Goal: Task Accomplishment & Management: Complete application form

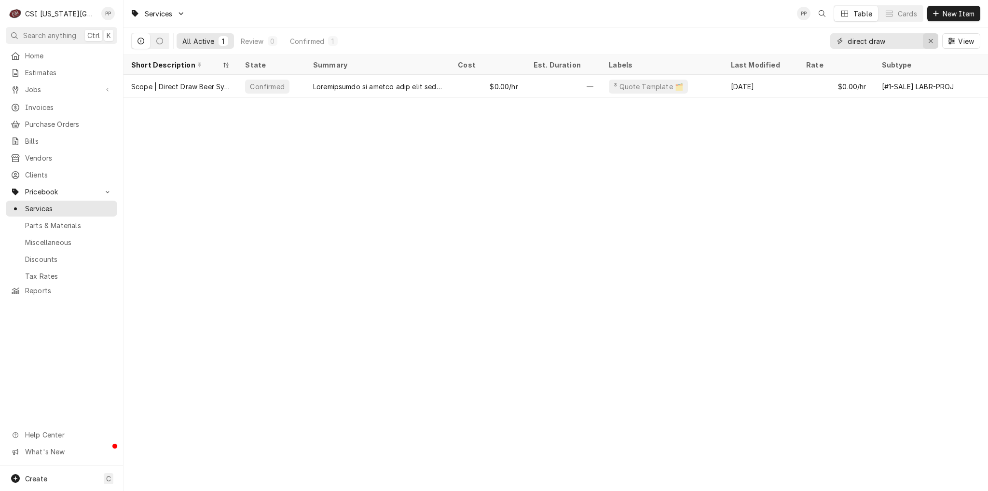
drag, startPoint x: 919, startPoint y: 39, endPoint x: 926, endPoint y: 39, distance: 7.2
click at [919, 39] on input "direct draw" at bounding box center [884, 40] width 72 height 15
click at [930, 40] on icon "Erase input" at bounding box center [930, 41] width 5 height 7
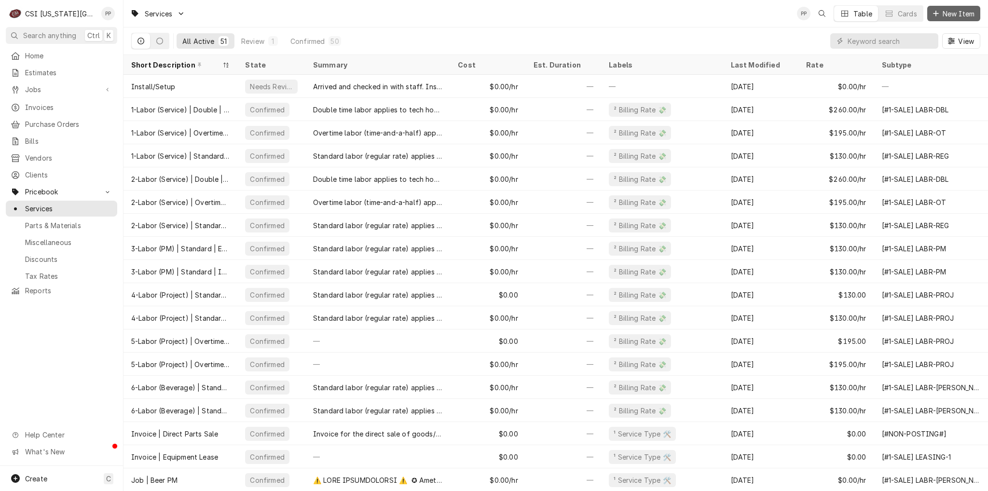
click at [948, 17] on span "New Item" at bounding box center [959, 14] width 36 height 10
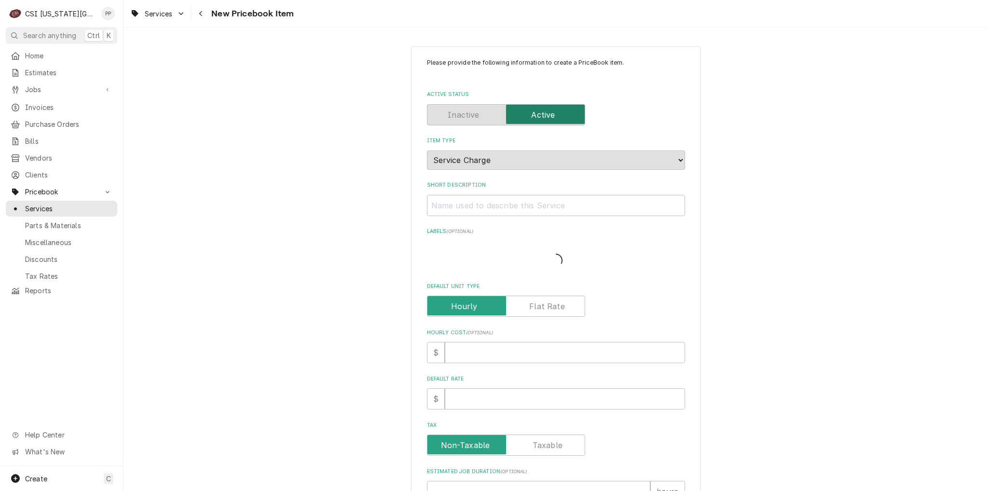
type textarea "x"
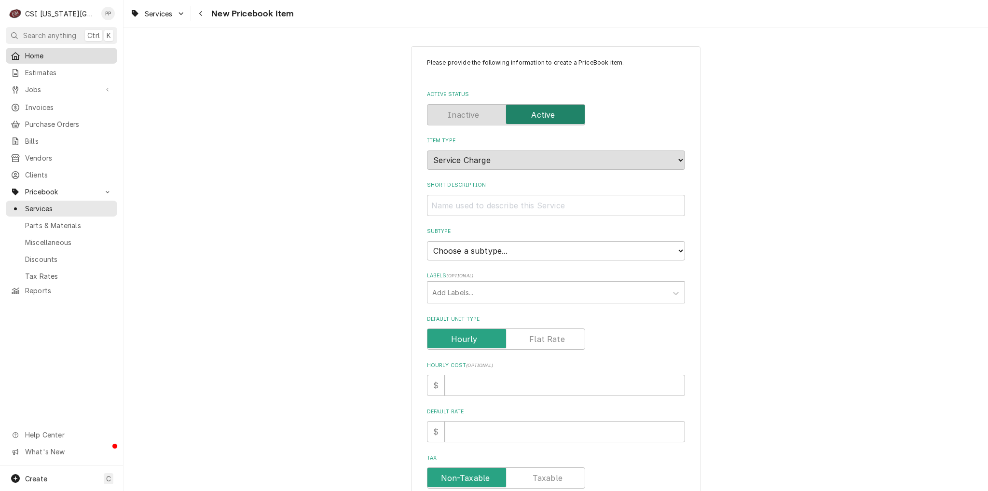
click at [51, 55] on span "Home" at bounding box center [68, 56] width 87 height 10
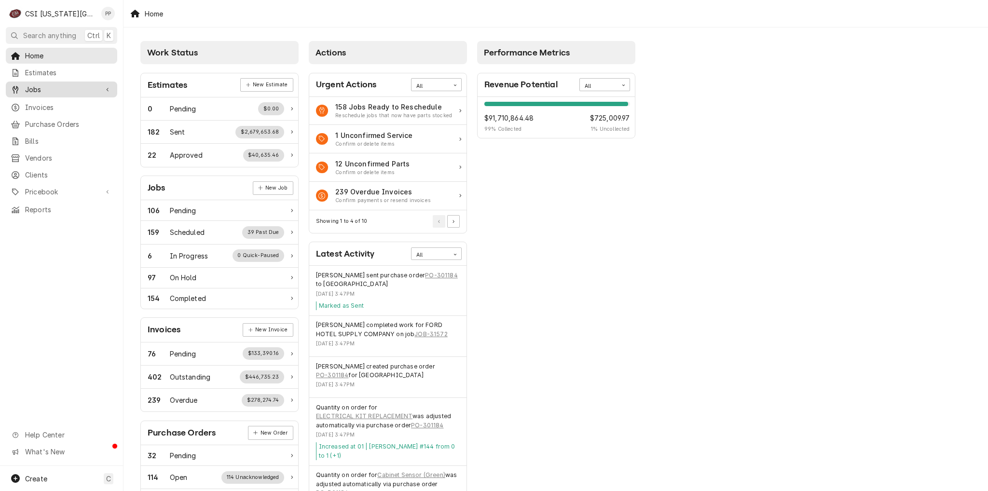
click at [41, 87] on span "Jobs" at bounding box center [61, 89] width 73 height 10
click at [73, 105] on span "Jobs" at bounding box center [68, 106] width 87 height 10
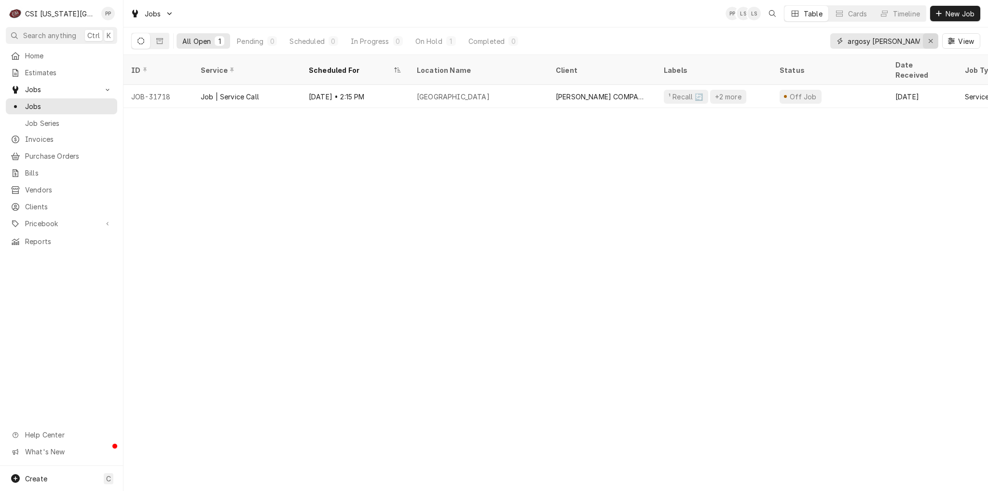
click at [929, 41] on icon "Erase input" at bounding box center [930, 41] width 5 height 7
click at [938, 19] on button "New Job" at bounding box center [955, 13] width 50 height 15
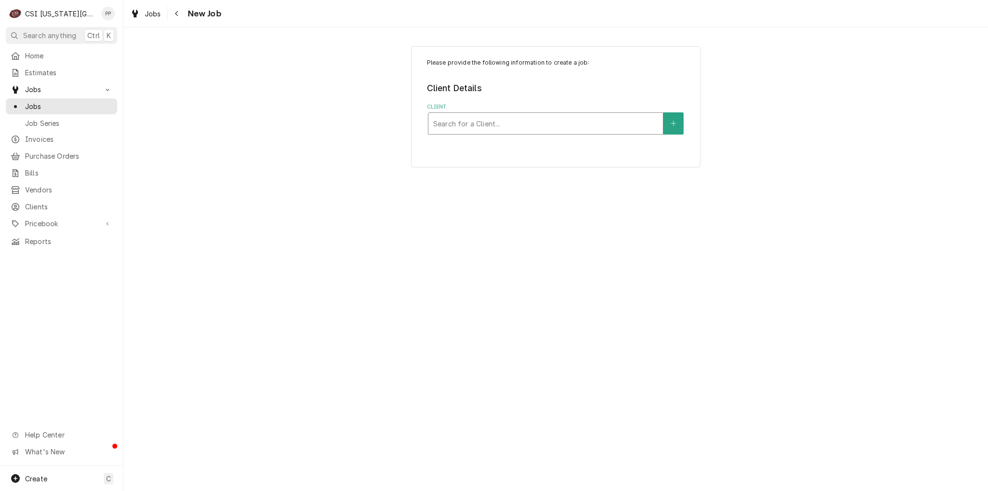
click at [536, 122] on div "Client" at bounding box center [545, 123] width 225 height 17
type input "kolpak"
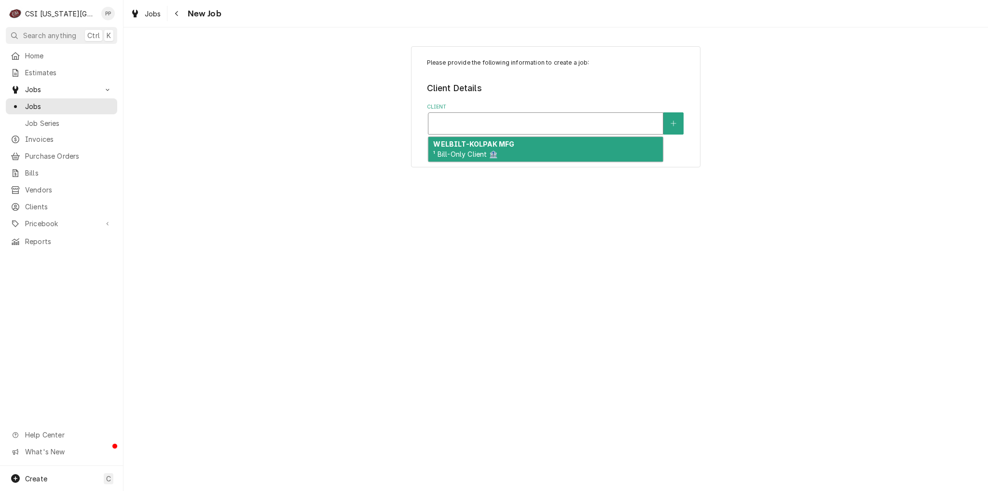
click at [473, 127] on div "Client" at bounding box center [545, 123] width 225 height 17
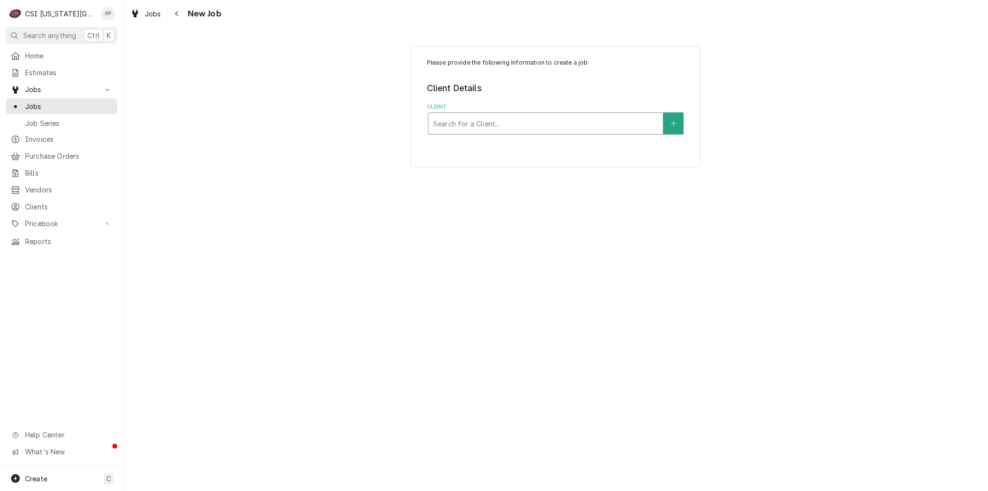
drag, startPoint x: 473, startPoint y: 124, endPoint x: 438, endPoint y: 122, distance: 34.3
click at [449, 122] on div "Client" at bounding box center [545, 123] width 225 height 17
type input "hockenbergs"
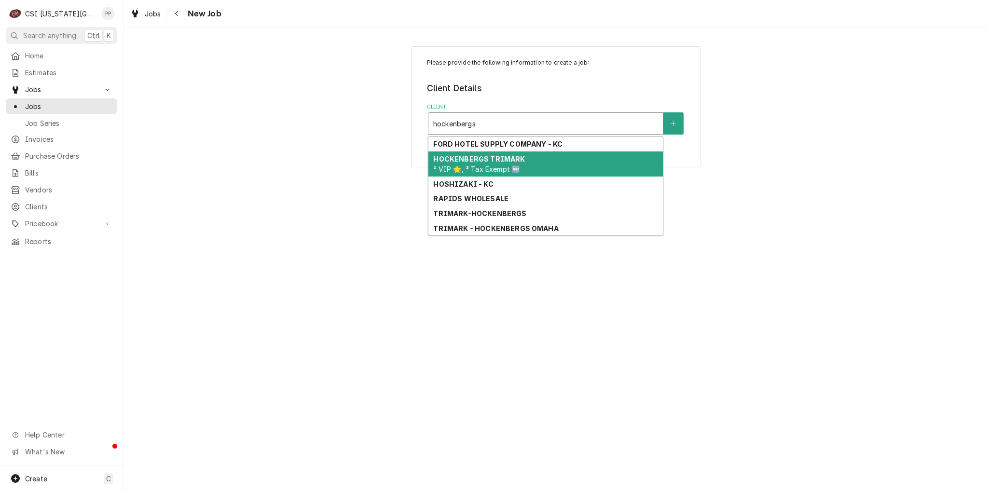
click at [473, 164] on div "HOCKENBERGS TRIMARK ² VIP 🌟, ³ Tax Exempt 🆓" at bounding box center [545, 163] width 234 height 25
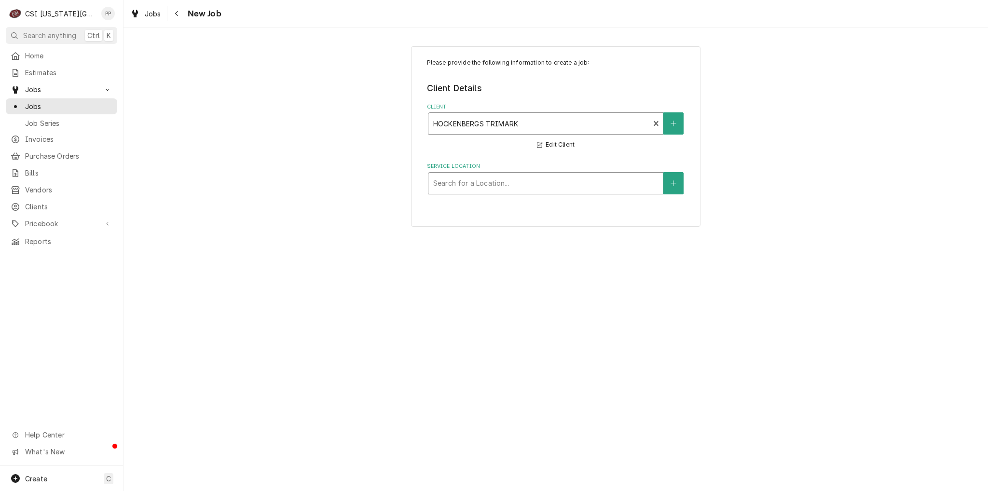
click at [479, 189] on div "Service Location" at bounding box center [545, 183] width 225 height 17
type input "[PERSON_NAME]"
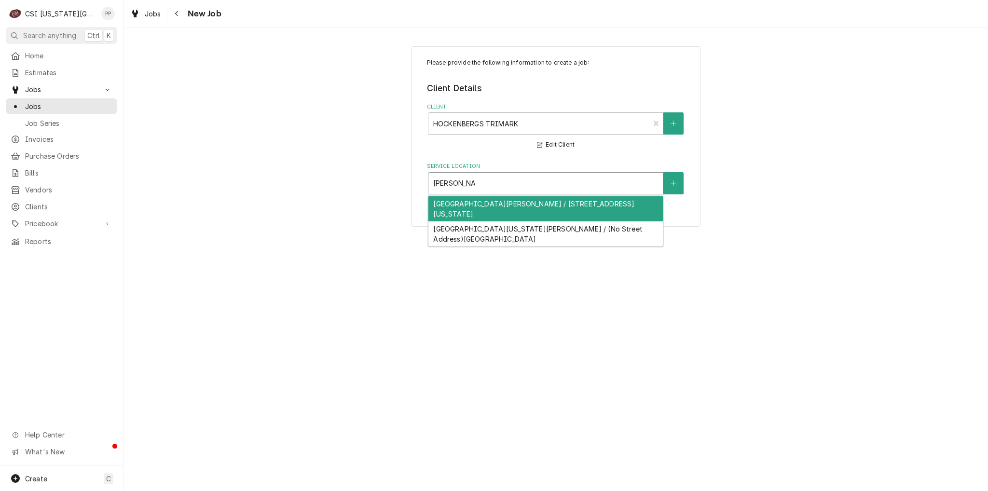
click at [465, 212] on div "[GEOGRAPHIC_DATA][PERSON_NAME] / [STREET_ADDRESS][US_STATE]" at bounding box center [545, 208] width 234 height 25
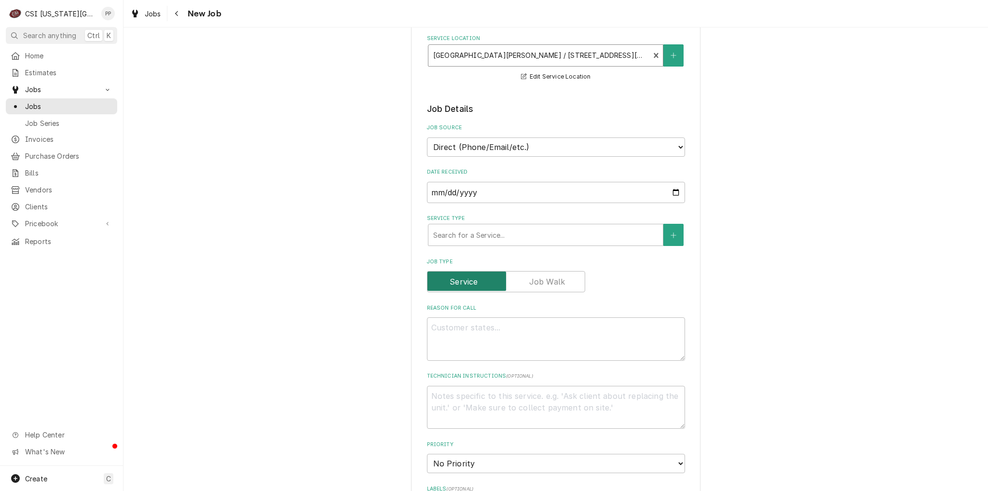
scroll to position [145, 0]
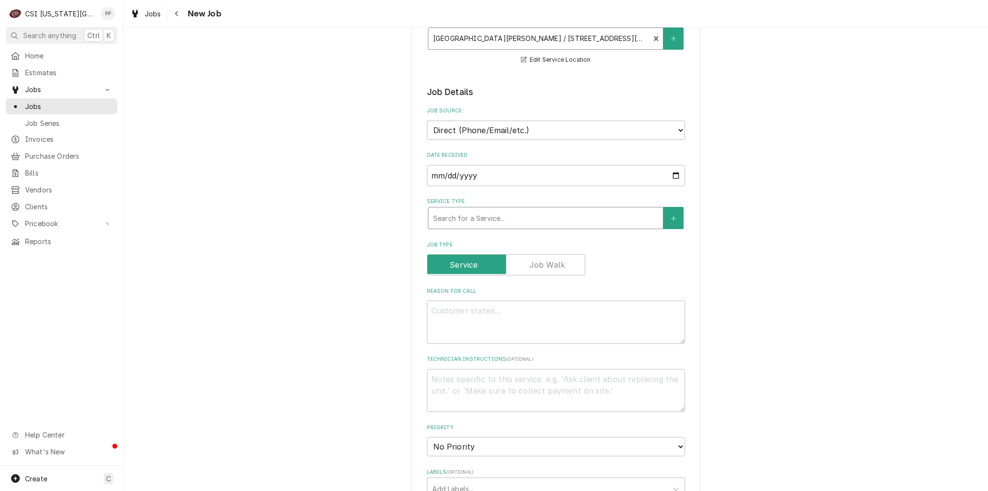
click at [495, 222] on div "Service Type" at bounding box center [545, 217] width 225 height 17
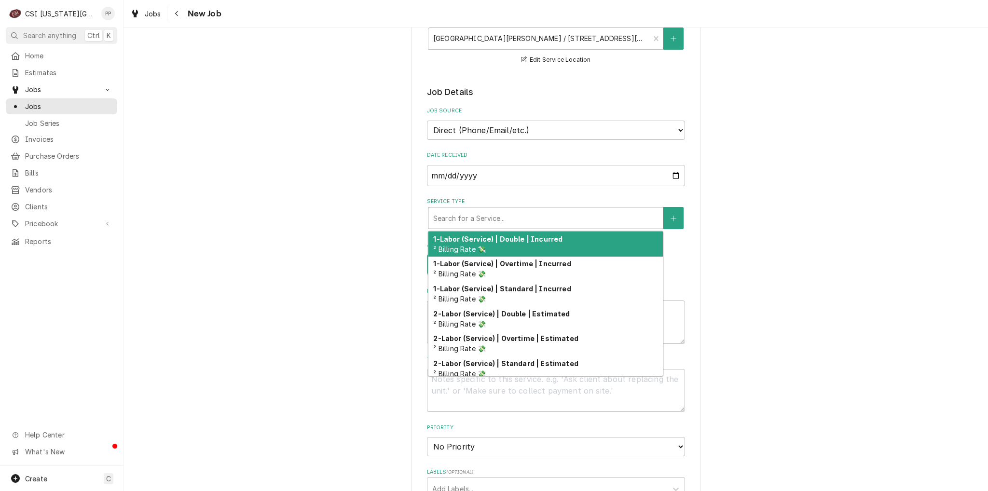
type textarea "x"
type input "j"
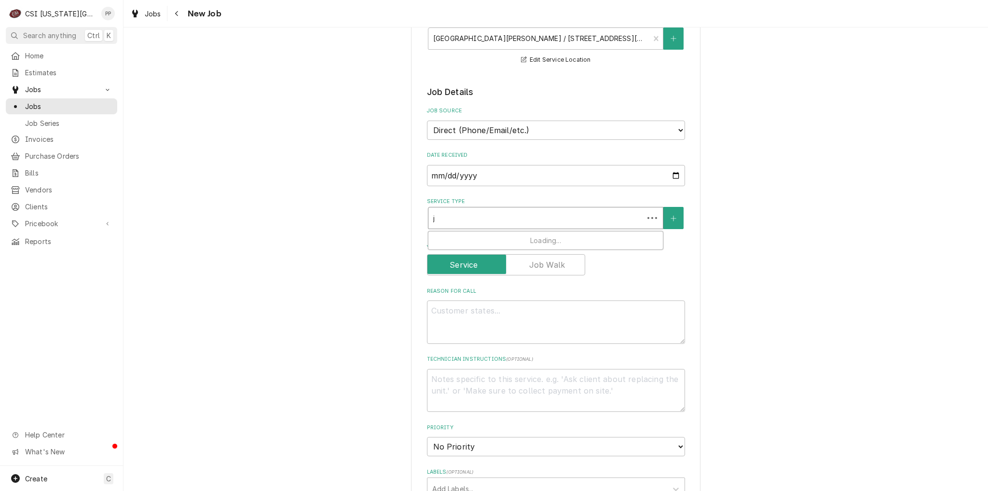
type textarea "x"
type input "jo"
type textarea "x"
type input "job"
type textarea "x"
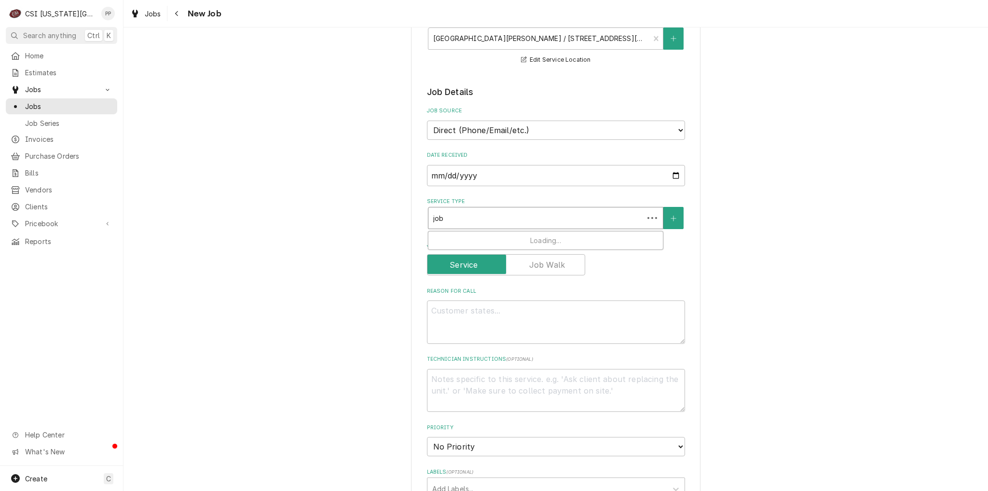
type input "job"
type textarea "x"
type input "job s"
type textarea "x"
type input "job se"
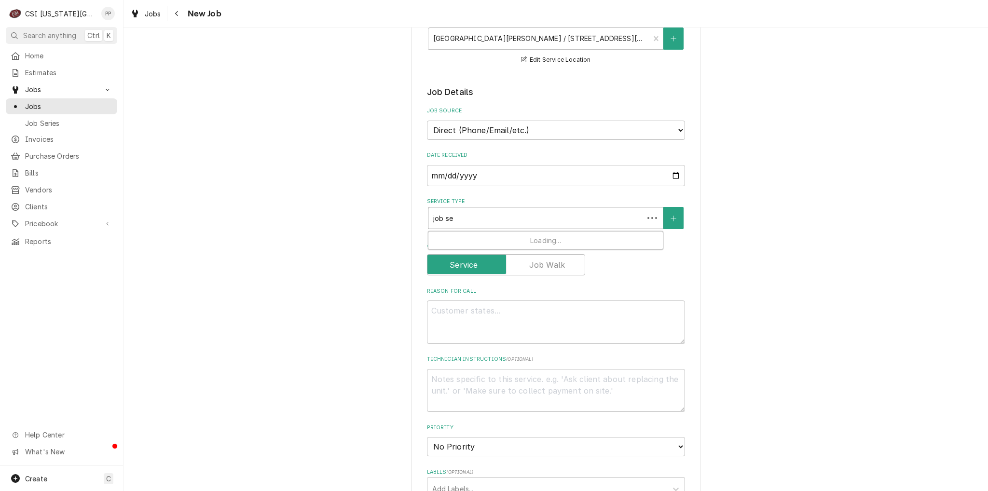
type textarea "x"
type input "job ser"
type textarea "x"
type input "job serv"
type textarea "x"
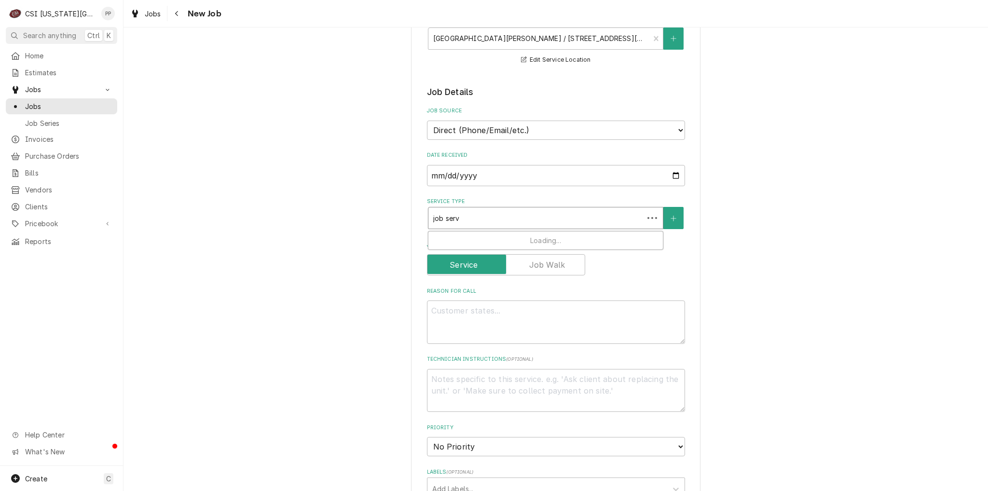
type input "job servi"
type textarea "x"
type input "job servic"
type textarea "x"
type input "job service"
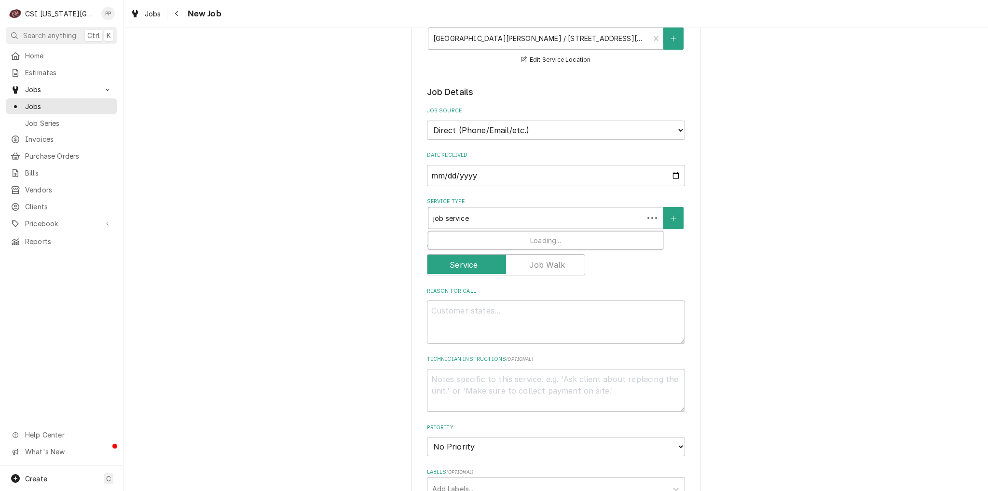
type textarea "x"
type input "job service c"
type textarea "x"
type input "job service ca"
type textarea "x"
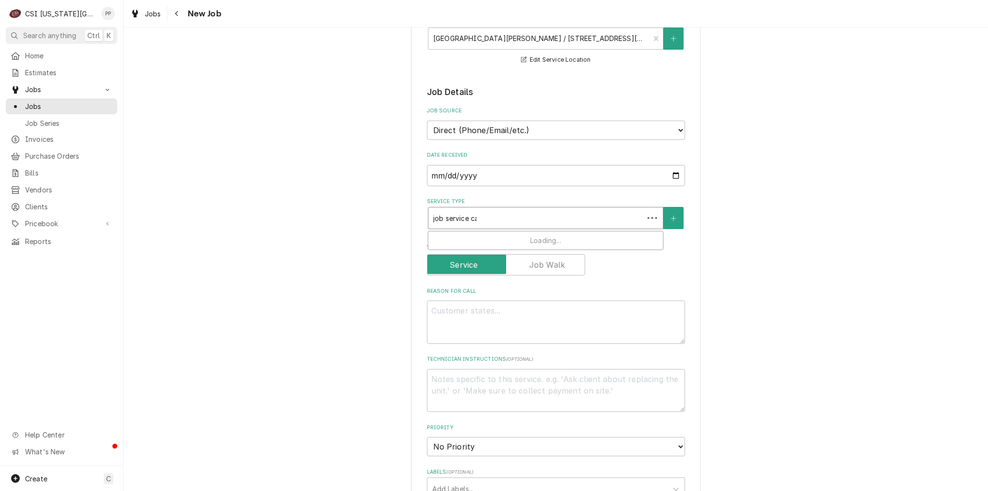
type input "job service cal"
type textarea "x"
type input "job service call"
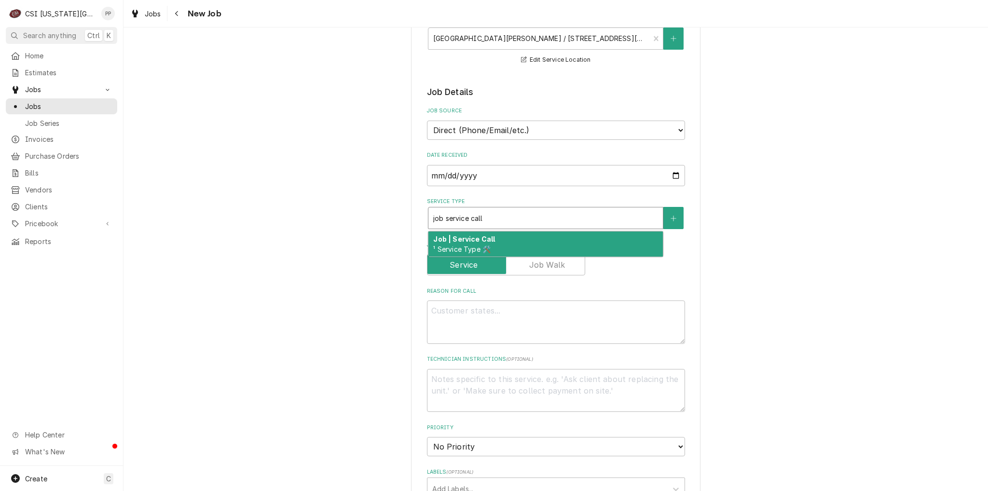
click at [492, 242] on div "Job | Service Call ¹ Service Type 🛠️" at bounding box center [545, 244] width 234 height 25
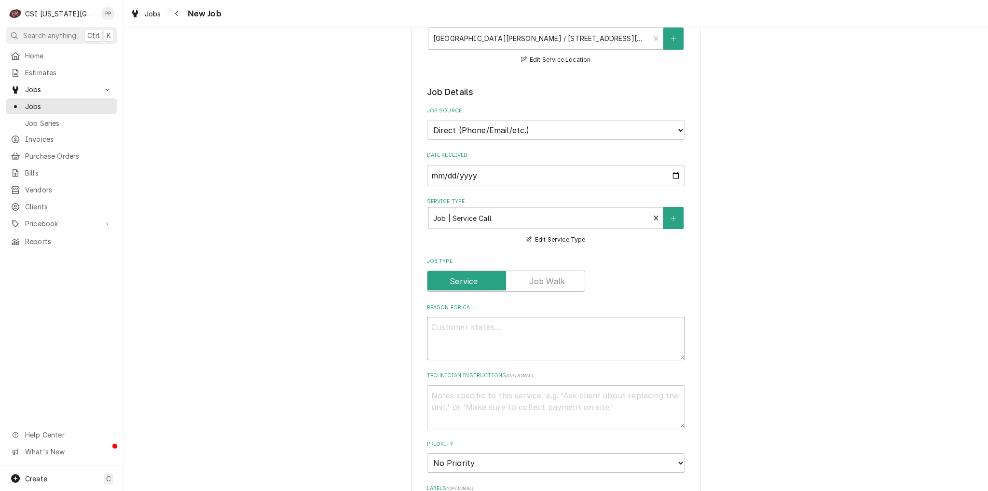
click at [475, 327] on textarea "Reason For Call" at bounding box center [556, 338] width 258 height 43
type textarea "x"
type textarea "T"
type textarea "x"
type textarea "To"
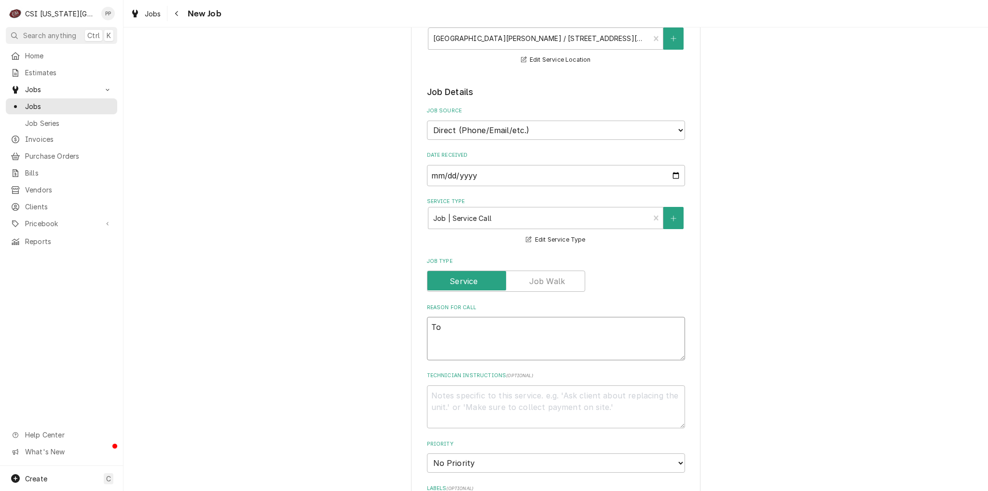
type textarea "x"
type textarea "To"
type textarea "x"
type textarea "To re"
type textarea "x"
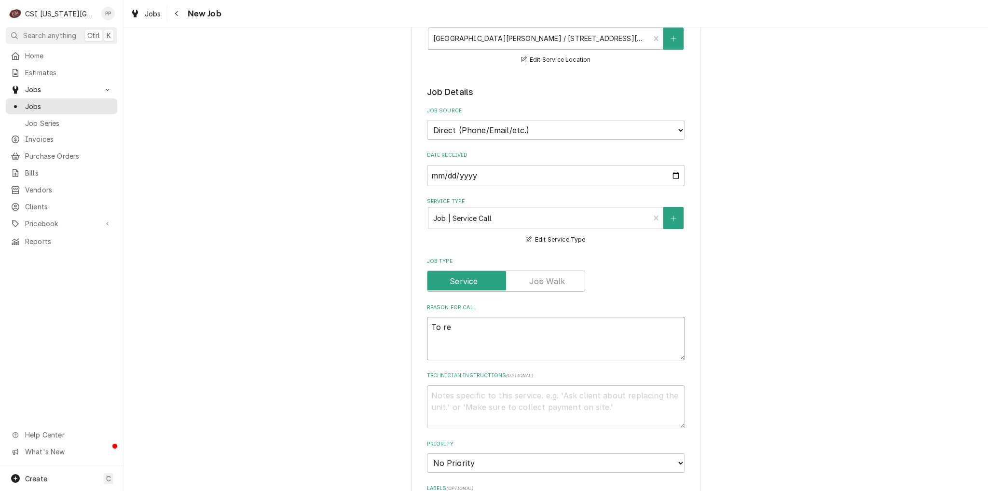
type textarea "To rep"
type textarea "x"
type textarea "To repl"
type textarea "x"
type textarea "To repla"
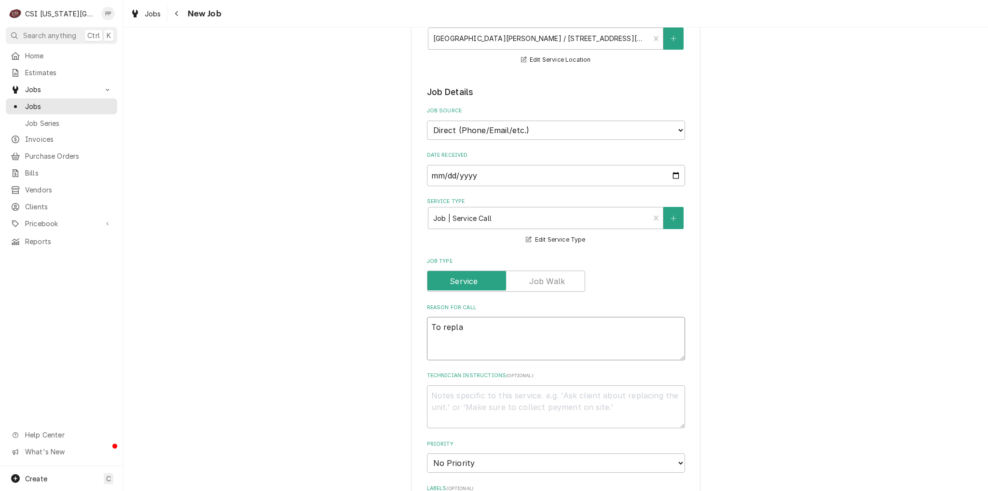
type textarea "x"
type textarea "To replac"
type textarea "x"
type textarea "To replace"
type textarea "x"
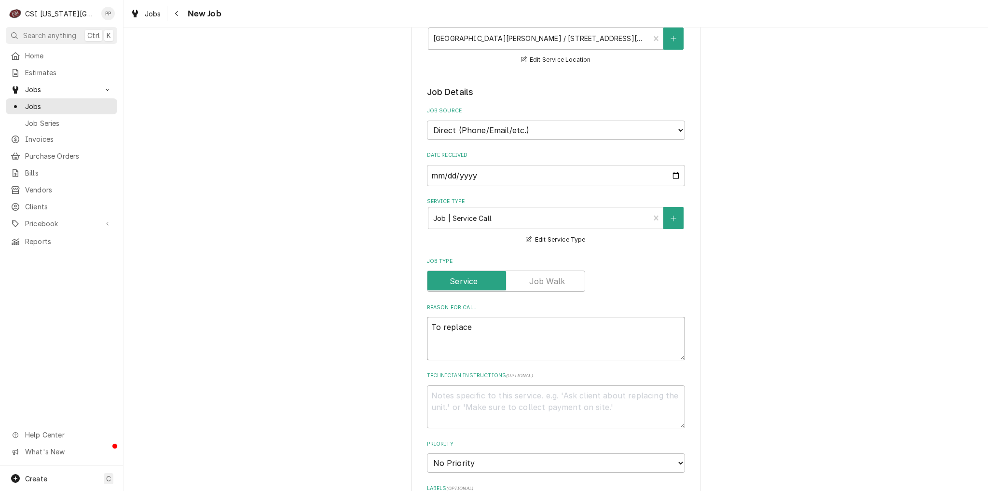
type textarea "To replace"
type textarea "x"
type textarea "To replace s"
type textarea "x"
type textarea "To replace sh"
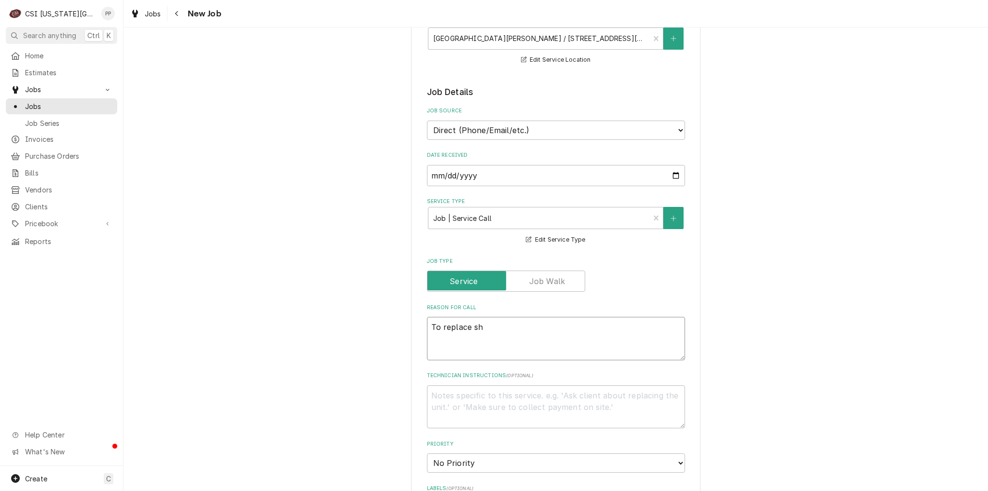
type textarea "x"
type textarea "To replace shi"
type textarea "x"
type textarea "To replace ship"
type textarea "x"
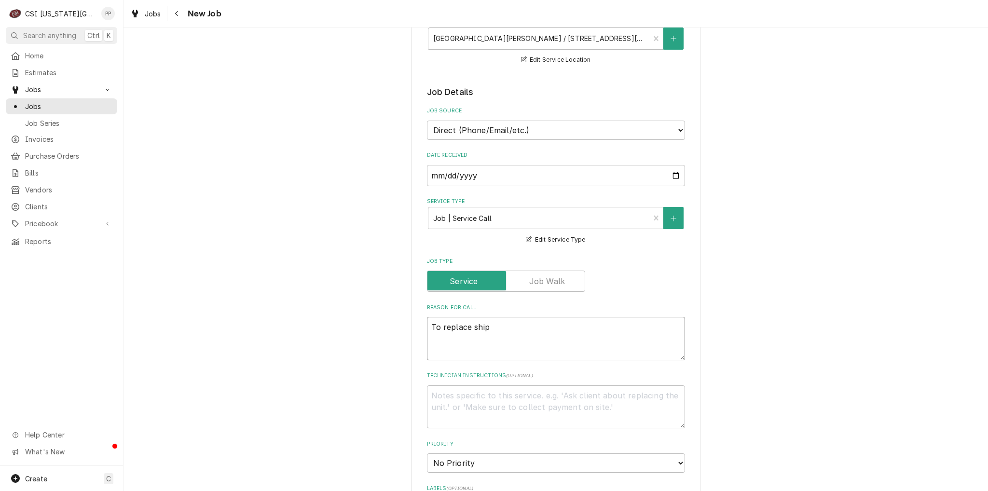
type textarea "To replace shipp"
type textarea "x"
type textarea "To replace shippi"
type textarea "x"
type textarea "To replace shippin"
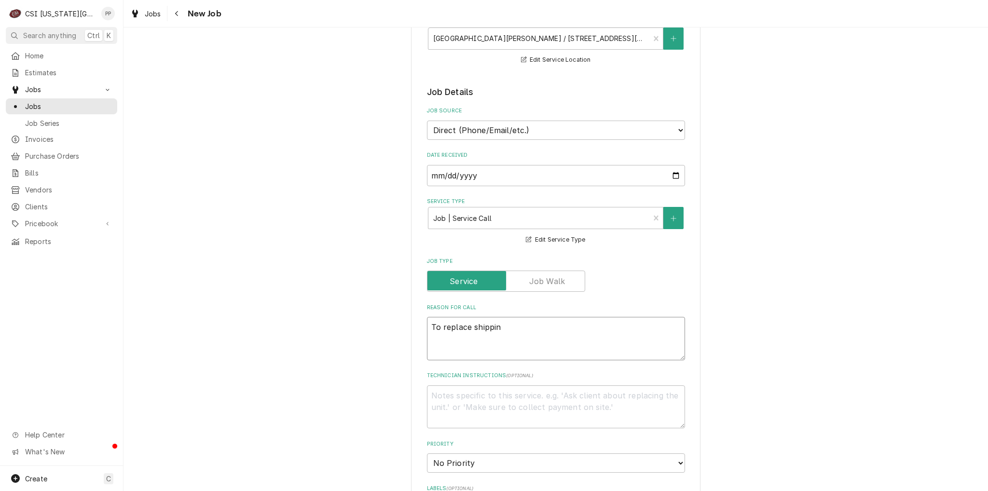
type textarea "x"
type textarea "To replace shipping"
type textarea "x"
type textarea "To replace shipping"
type textarea "x"
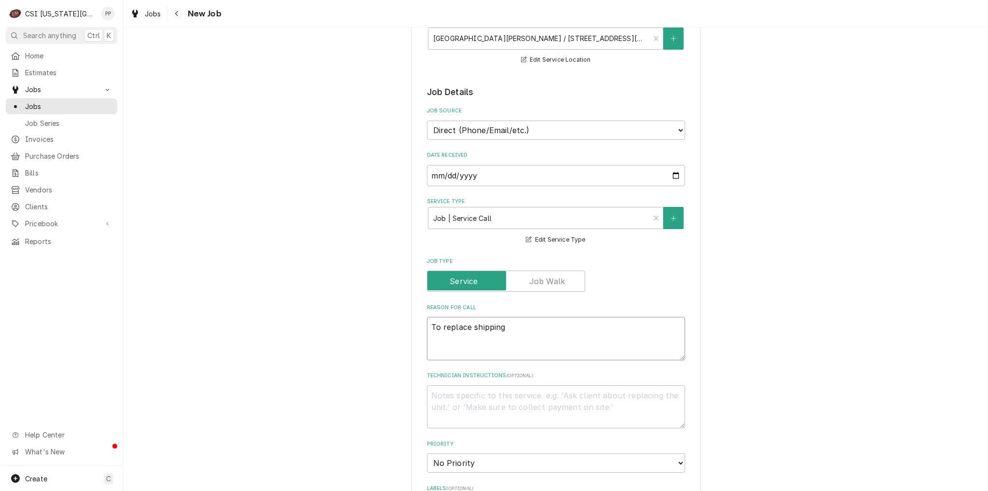
type textarea "To replace shipping d"
type textarea "x"
type textarea "To replace shipping da"
type textarea "x"
type textarea "To replace shipping dam"
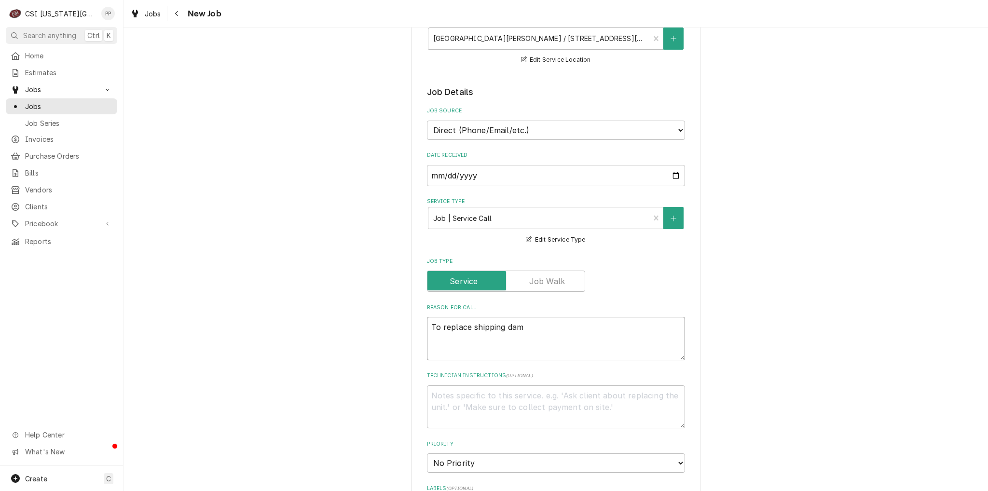
type textarea "x"
type textarea "To replace shipping dama"
type textarea "x"
type textarea "To replace shipping damag"
type textarea "x"
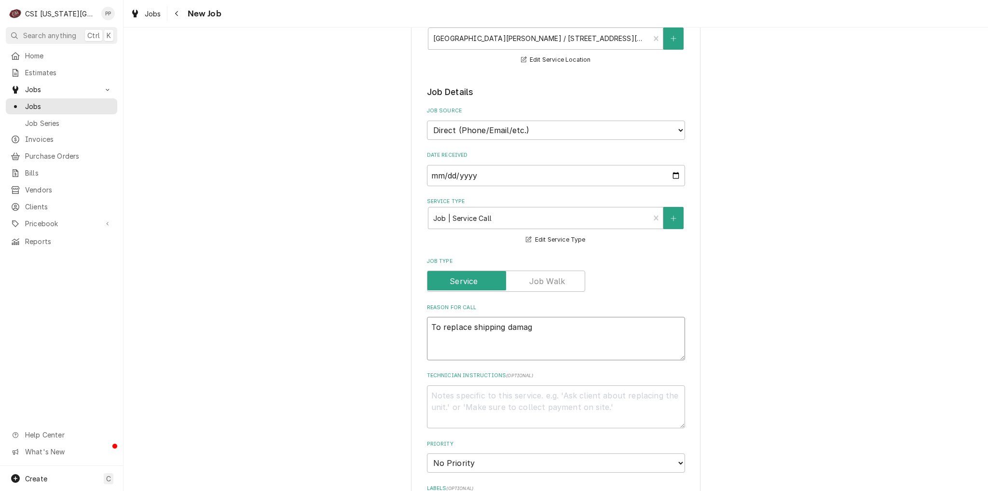
type textarea "To replace shipping damage"
type textarea "x"
type textarea "To replace shipping damaged"
type textarea "x"
type textarea "To replace shipping damaged"
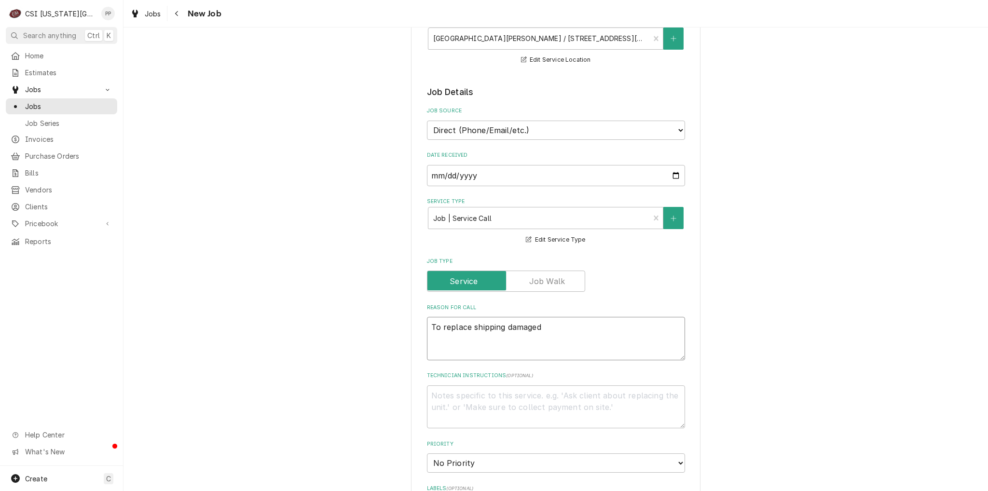
type textarea "x"
type textarea "To replace shipping damaged a"
type textarea "x"
type textarea "To replace shipping damaged"
type textarea "x"
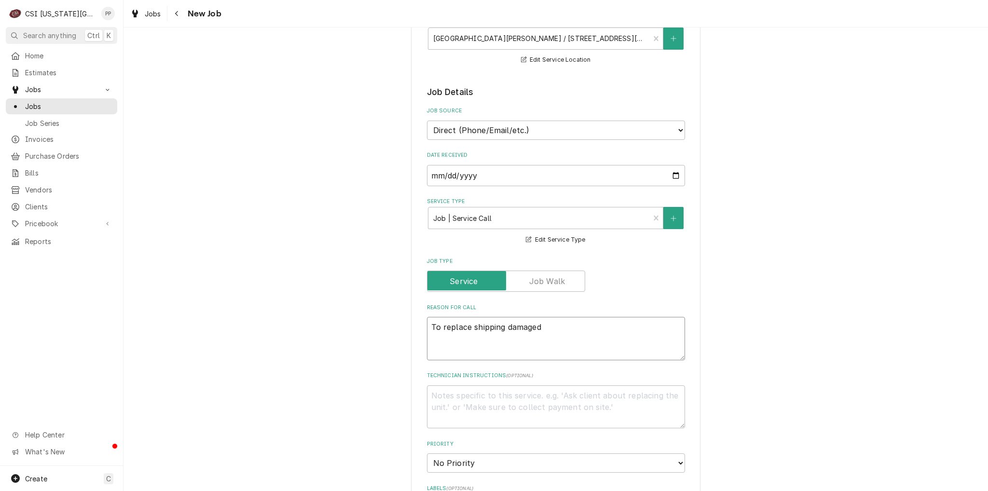
type textarea "To replace shipping damaged w"
type textarea "x"
type textarea "To replace shipping damaged wa"
type textarea "x"
type textarea "To replace shipping damaged war"
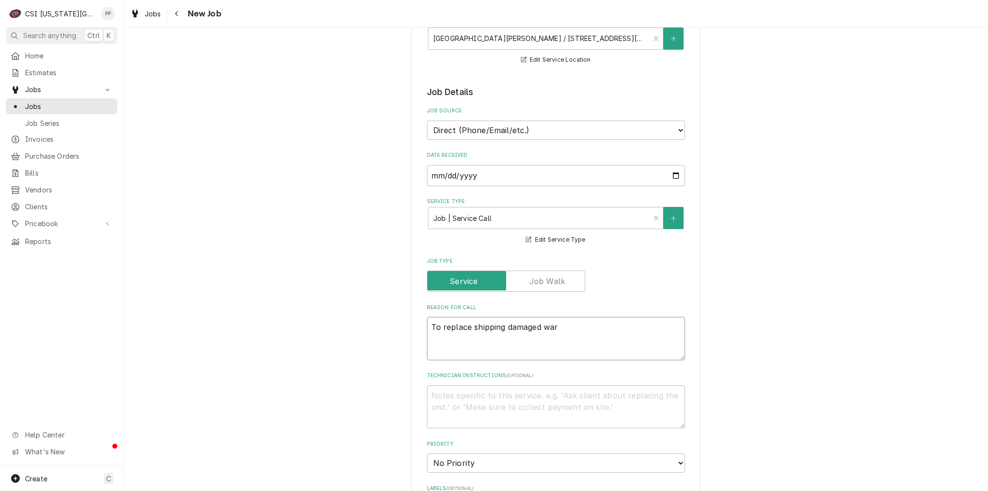
type textarea "x"
type textarea "To replace shipping damaged ware"
type textarea "x"
type textarea "To replace shipping damaged wareh"
type textarea "x"
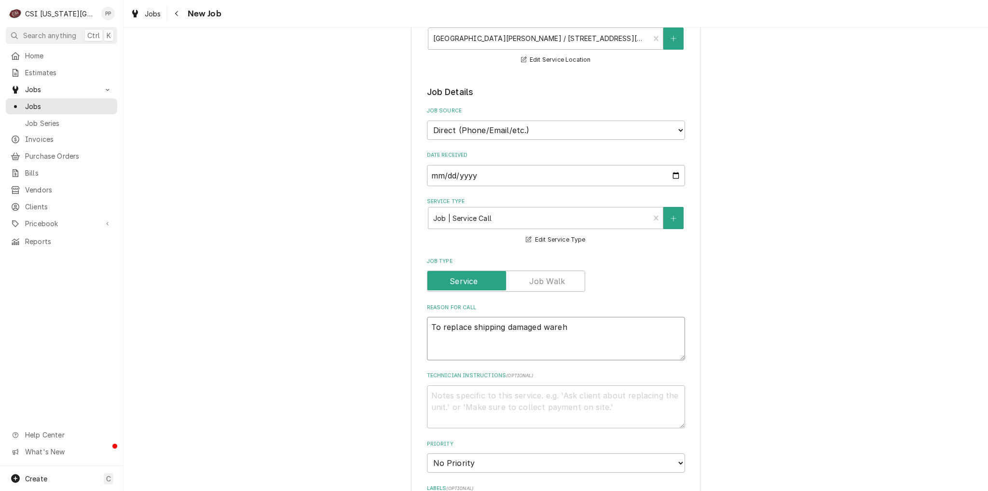
type textarea "To replace shipping damaged wareho"
type textarea "x"
type textarea "To replace shipping damaged warehou"
type textarea "x"
type textarea "To replace shipping damaged warehous"
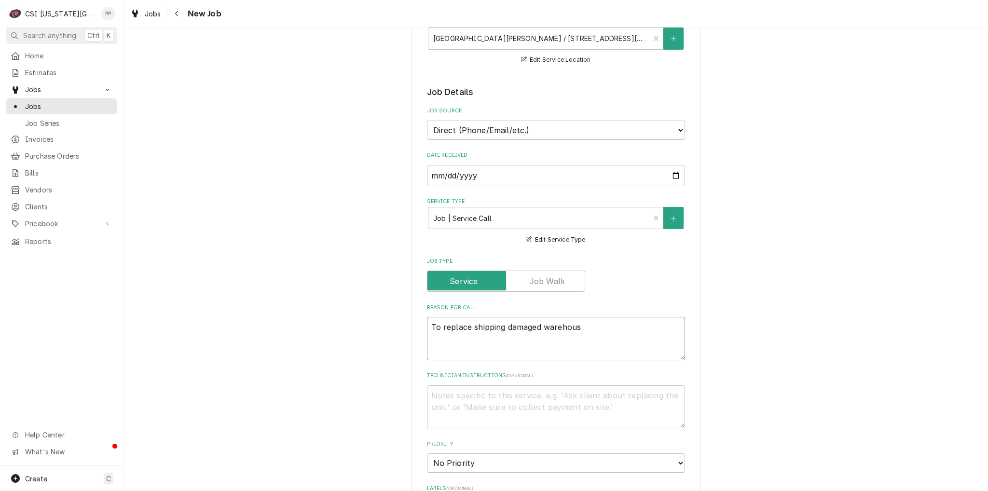
type textarea "x"
type textarea "To replace shipping damaged warehouse"
type textarea "x"
type textarea "To replace shipping damaged warehouse"
type textarea "x"
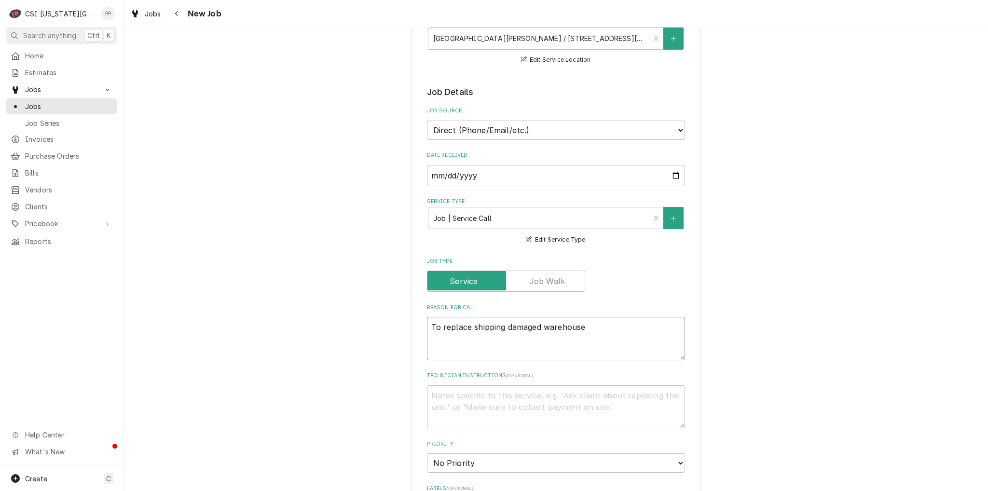
type textarea "To replace shipping damaged warehouse s"
type textarea "x"
type textarea "To replace shipping damaged warehouse sl"
type textarea "x"
type textarea "To replace shipping damaged warehouse s"
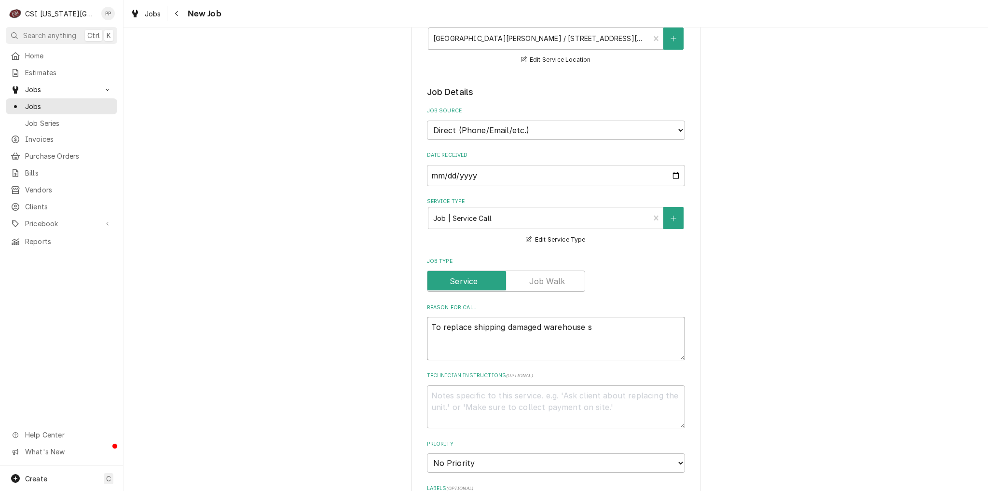
type textarea "x"
type textarea "To replace shipping damaged warehouse"
type textarea "x"
type textarea "To replace shipping damaged warehouse w"
type textarea "x"
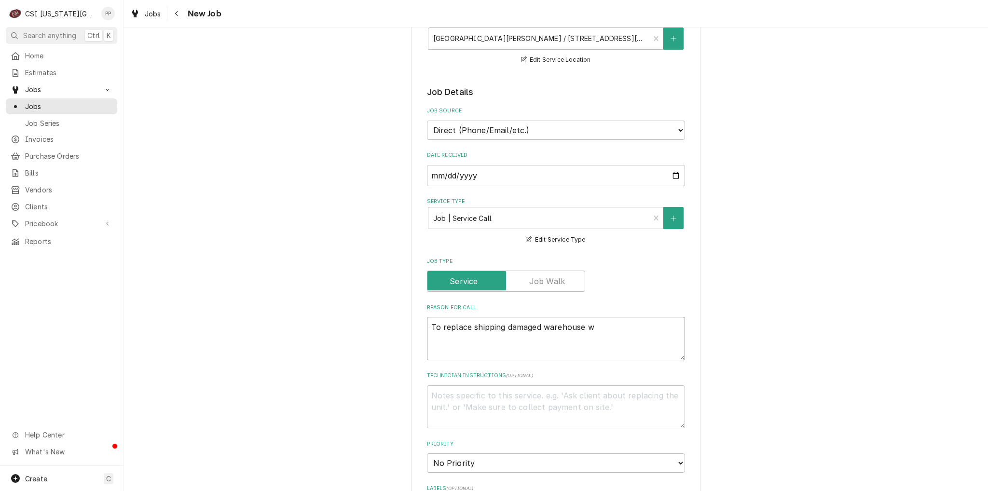
type textarea "To replace shipping damaged warehouse wa"
type textarea "x"
type textarea "To replace shipping damaged warehouse wal"
type textarea "x"
type textarea "To replace shipping damaged warehouse walk"
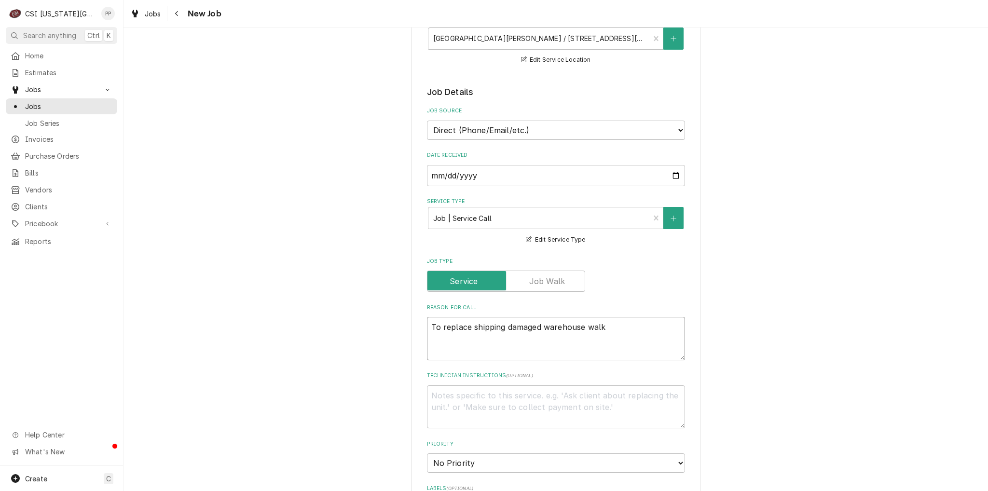
type textarea "x"
type textarea "To replace shipping damaged warehouse walk"
type textarea "x"
type textarea "To replace shipping damaged warehouse walk i"
type textarea "x"
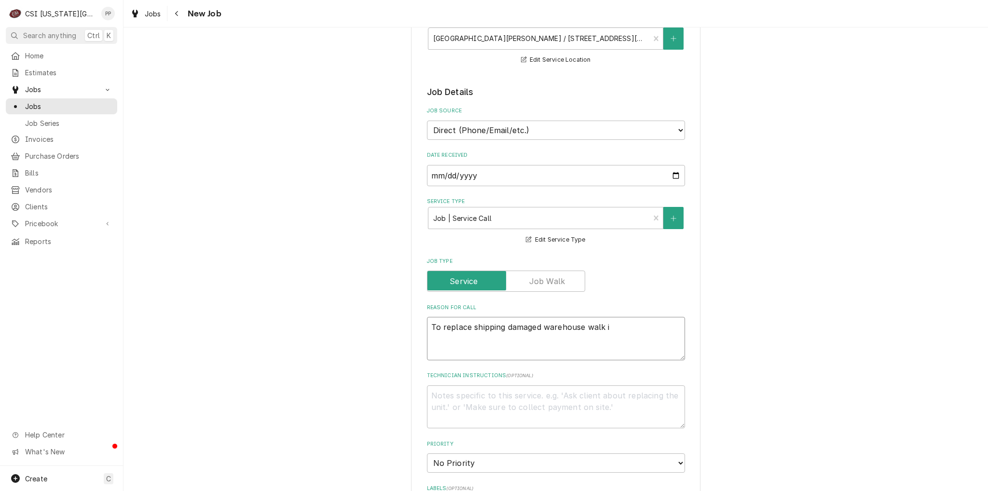
type textarea "To replace shipping damaged warehouse walk in"
type textarea "x"
type textarea "To replace shipping damaged warehouse walk in"
type textarea "x"
type textarea "To replace shipping damaged warehouse walk in s"
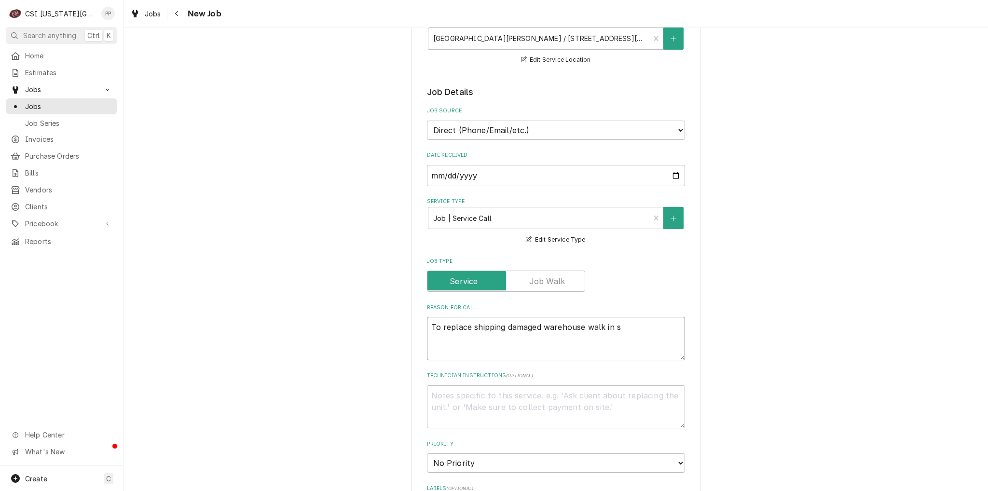
type textarea "x"
type textarea "To replace shipping damaged warehouse walk in sl"
type textarea "x"
type textarea "To replace shipping damaged warehouse walk in sli"
type textarea "x"
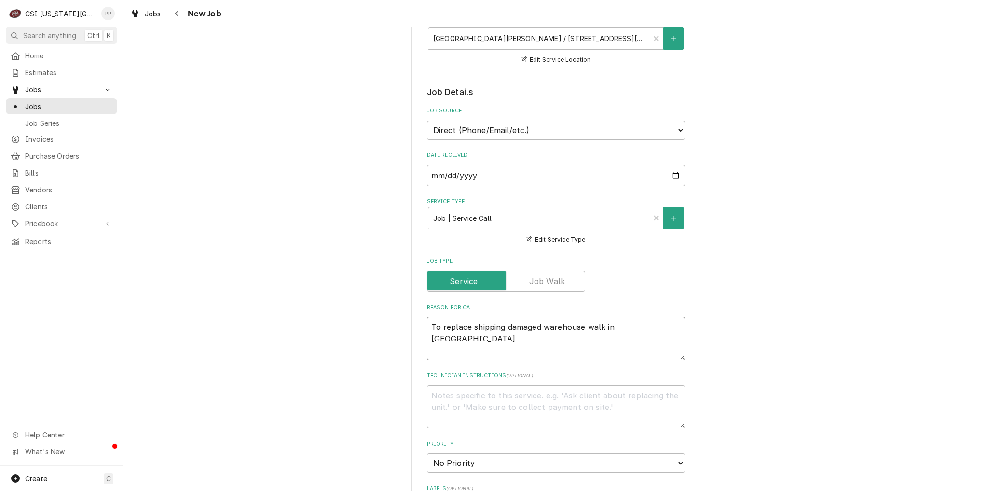
type textarea "To replace shipping damaged warehouse walk in slid"
type textarea "x"
type textarea "To replace shipping damaged warehouse walk in slidi"
type textarea "x"
type textarea "To replace shipping damaged warehouse walk in slidin"
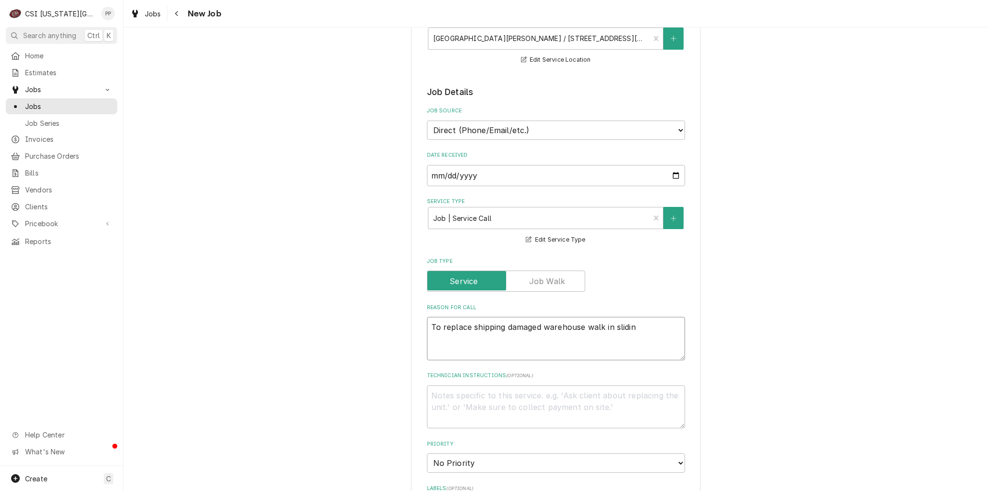
type textarea "x"
type textarea "To replace shipping damaged warehouse walk in sliding"
type textarea "x"
type textarea "To replace shipping damaged warehouse walk in sliding"
type textarea "x"
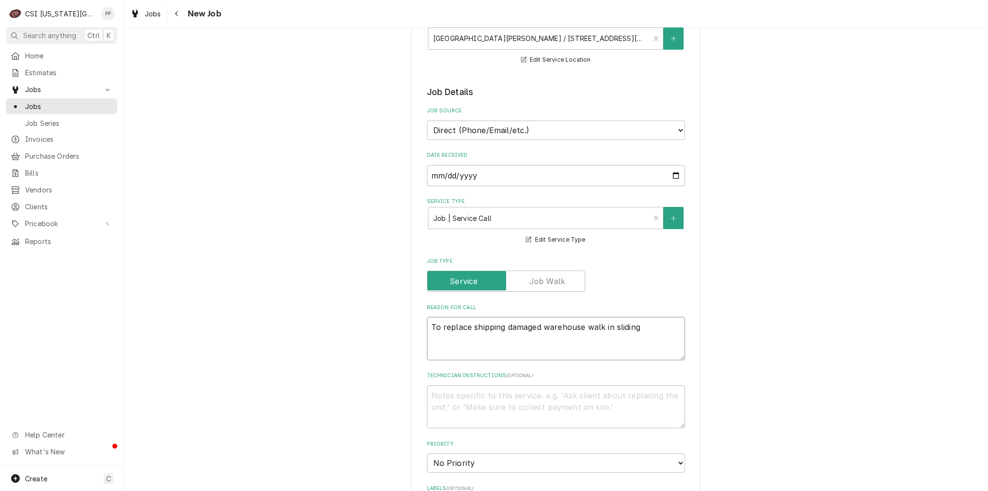
type textarea "To replace shipping damaged warehouse walk in sliding d"
type textarea "x"
type textarea "To replace shipping damaged warehouse walk in sliding do"
type textarea "x"
type textarea "To replace shipping damaged warehouse walk in sliding doo"
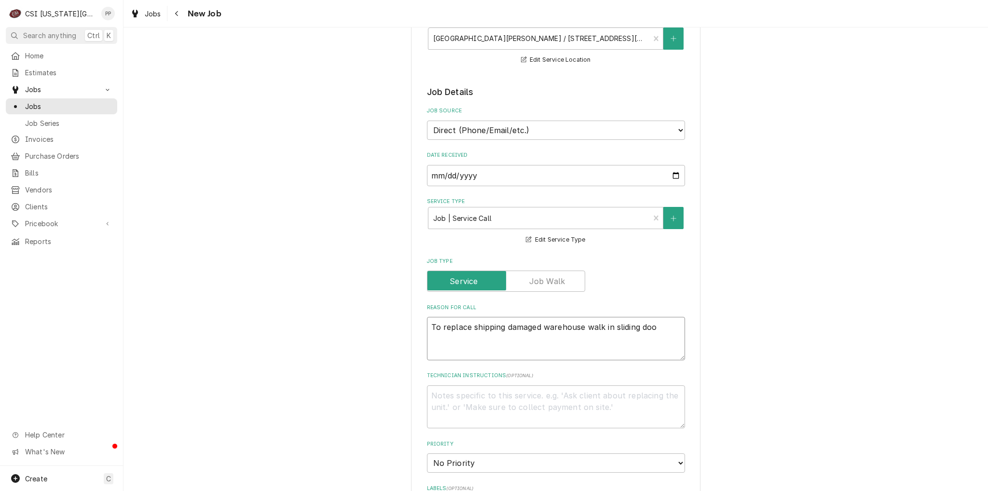
type textarea "x"
type textarea "To replace shipping damaged warehouse walk in sliding door"
type textarea "x"
type textarea "To replace shipping damaged warehouse walk in sliding door"
type textarea "x"
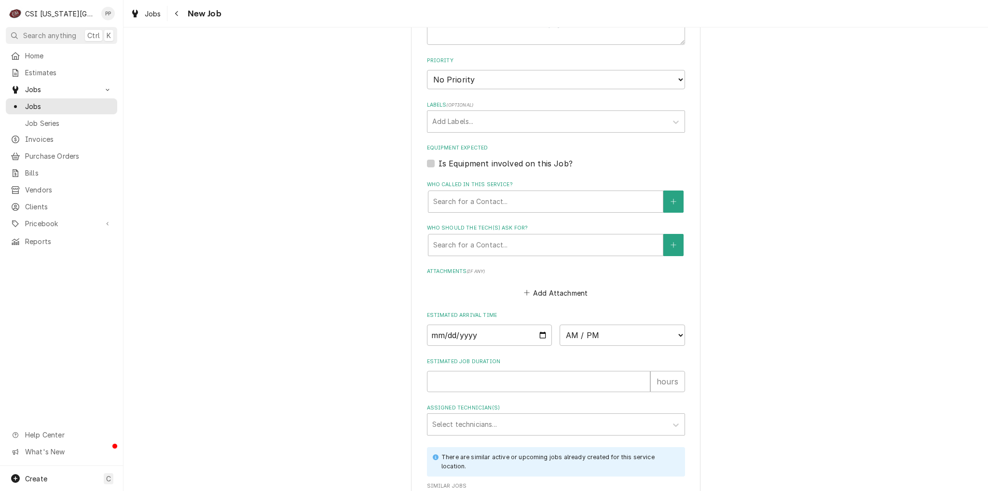
scroll to position [531, 0]
type textarea "To replace shipping damaged warehouse walk in sliding door"
click at [463, 114] on div "Labels" at bounding box center [547, 118] width 230 height 17
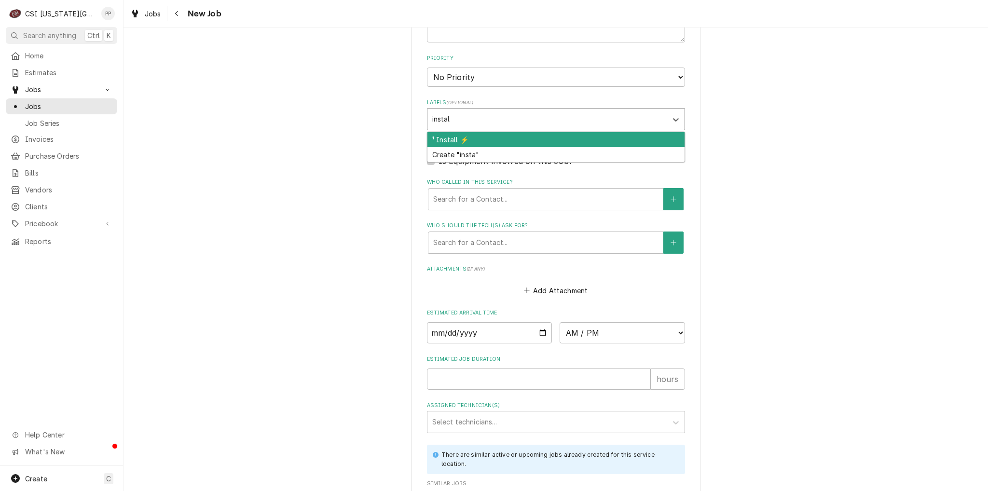
type input "install"
type textarea "x"
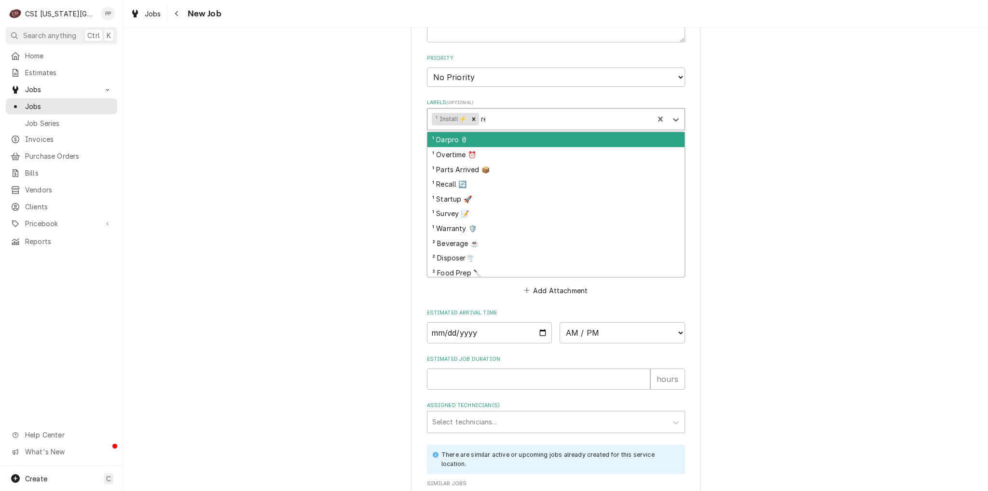
type input "ref"
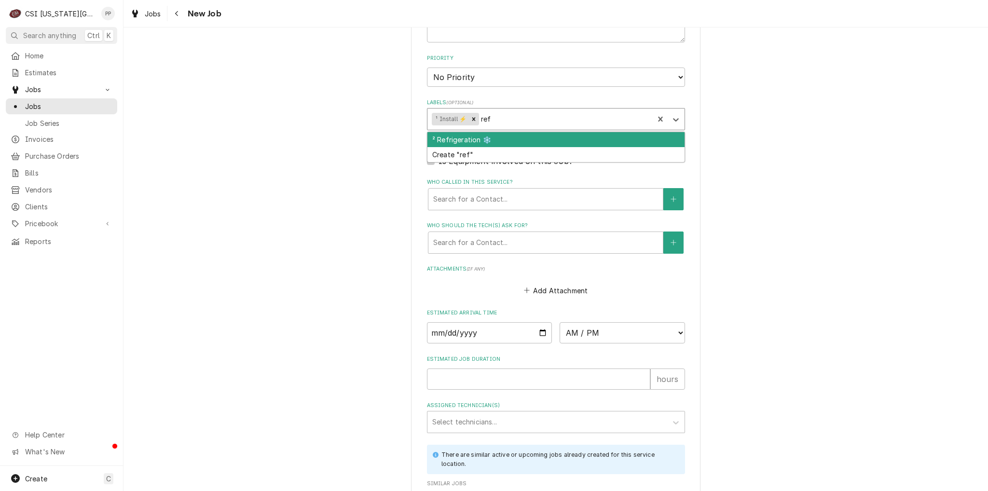
type textarea "x"
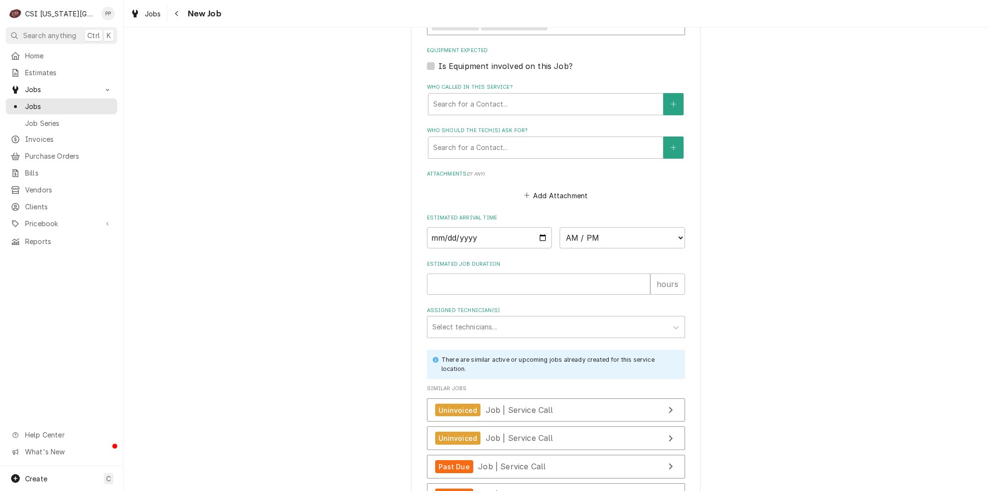
scroll to position [627, 0]
click at [539, 235] on input "Date" at bounding box center [489, 236] width 125 height 21
type textarea "x"
type input "2025-08-13"
type textarea "x"
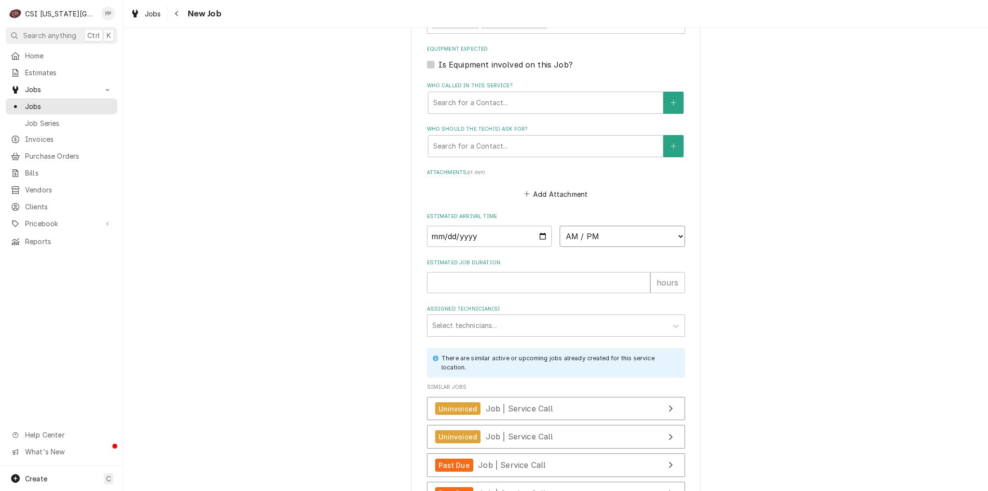
click at [630, 239] on select "AM / PM 6:00 AM 6:15 AM 6:30 AM 6:45 AM 7:00 AM 7:15 AM 7:30 AM 7:45 AM 8:00 AM…" at bounding box center [622, 236] width 125 height 21
select select "07:00:00"
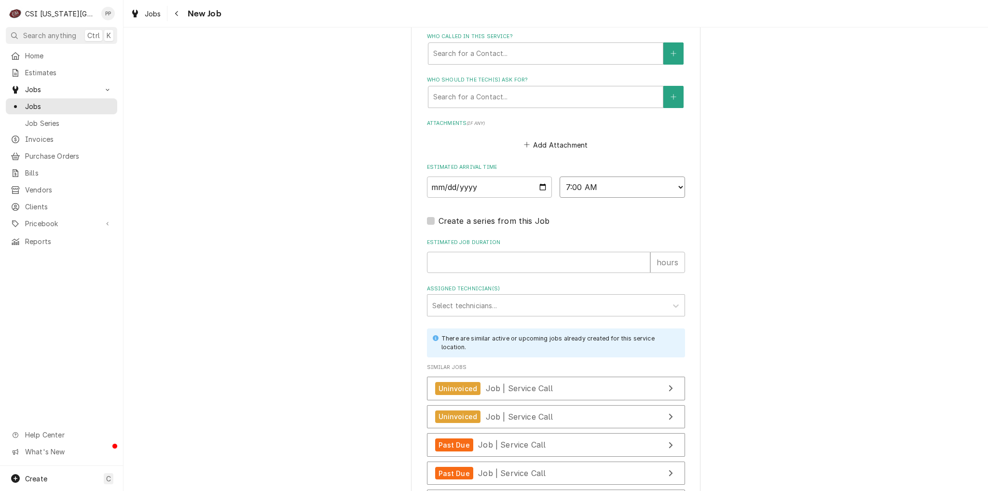
scroll to position [724, 0]
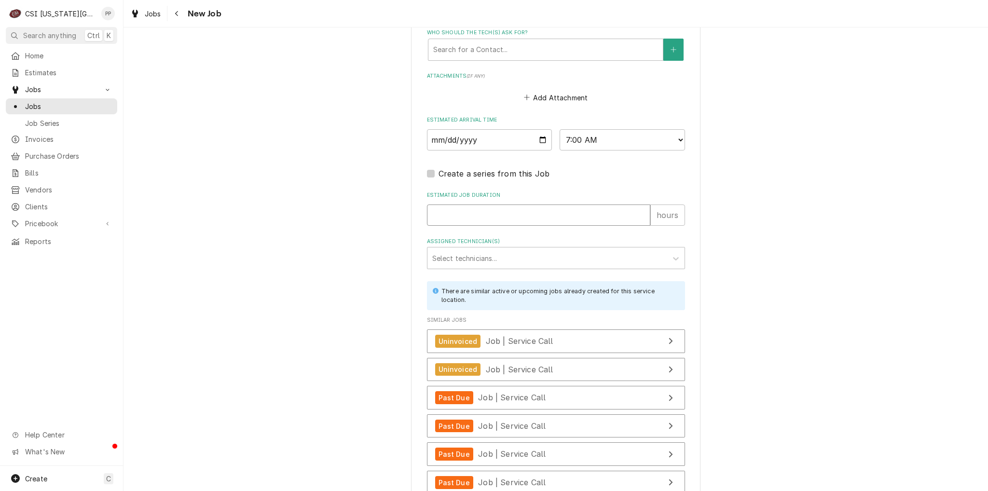
click at [480, 205] on input "Estimated Job Duration" at bounding box center [538, 215] width 223 height 21
type textarea "x"
type input "8"
type textarea "x"
type input "tyler"
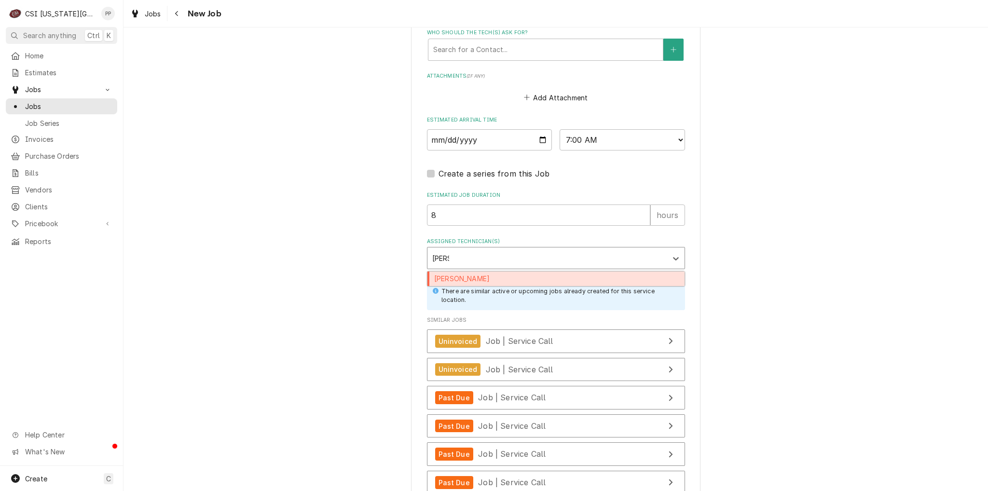
type textarea "x"
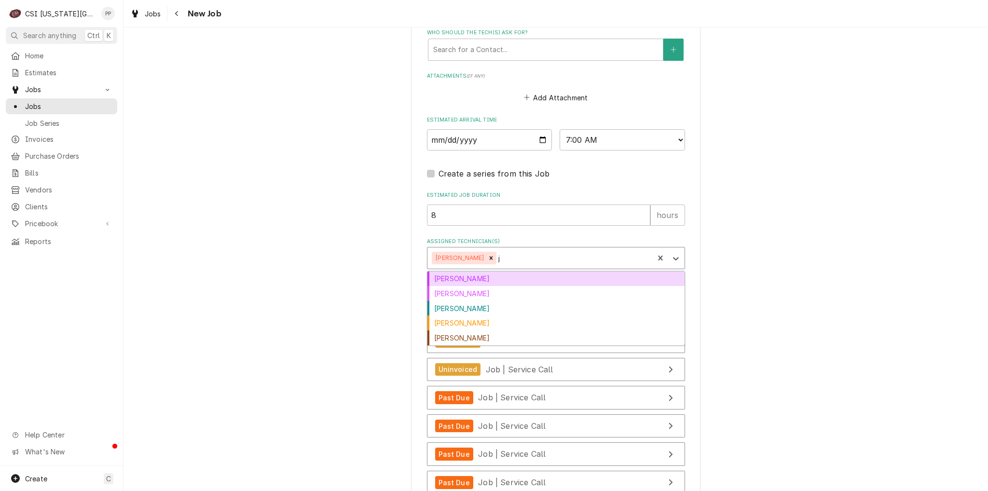
type input "jo"
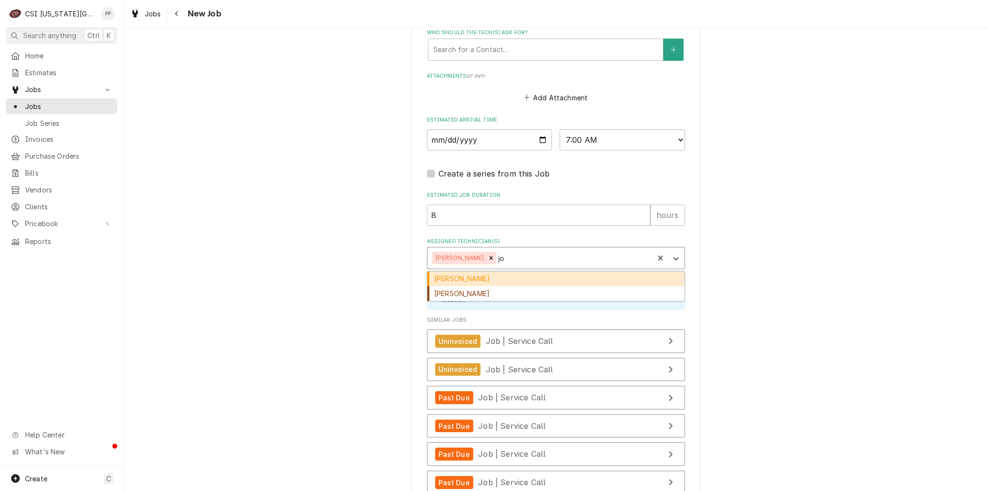
type textarea "x"
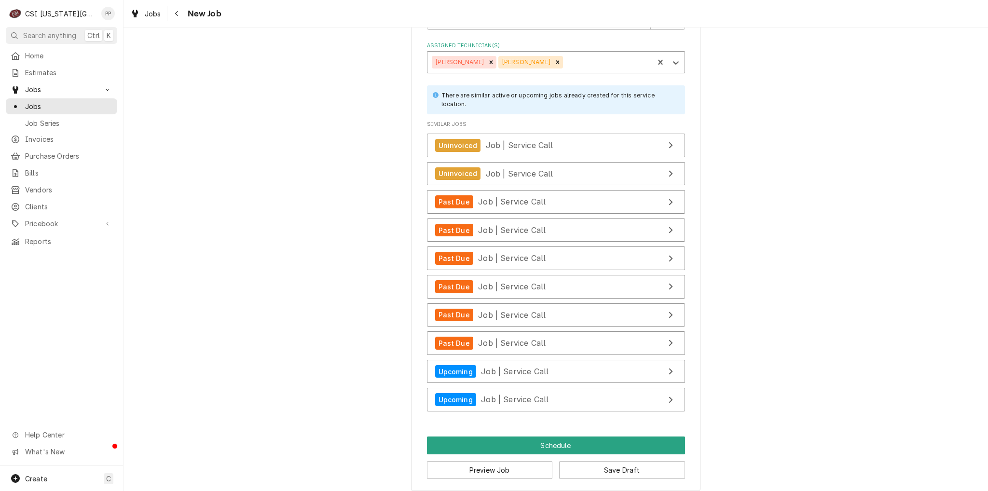
scroll to position [922, 0]
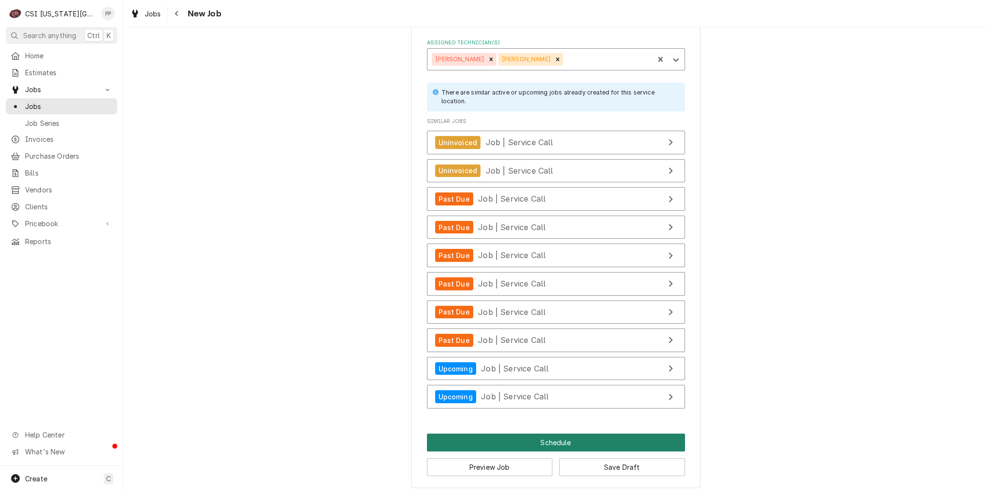
click at [541, 437] on button "Schedule" at bounding box center [556, 443] width 258 height 18
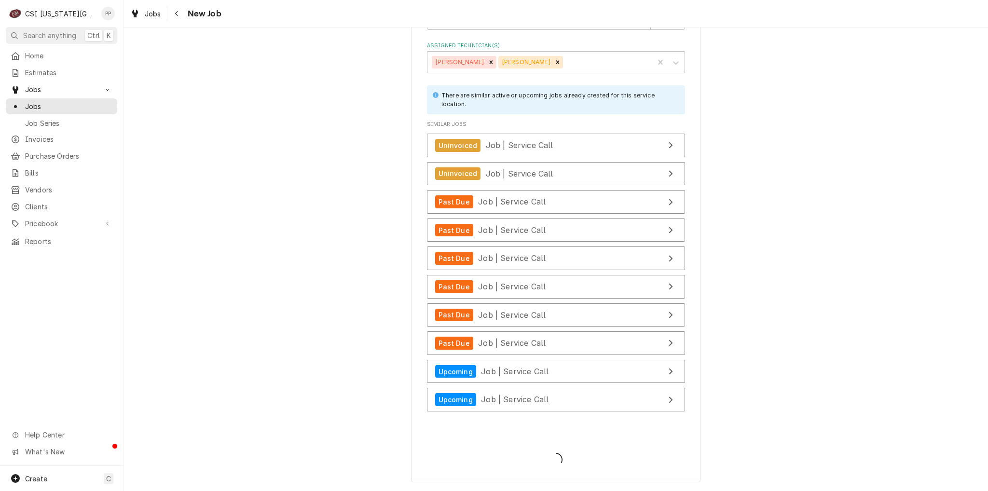
scroll to position [915, 0]
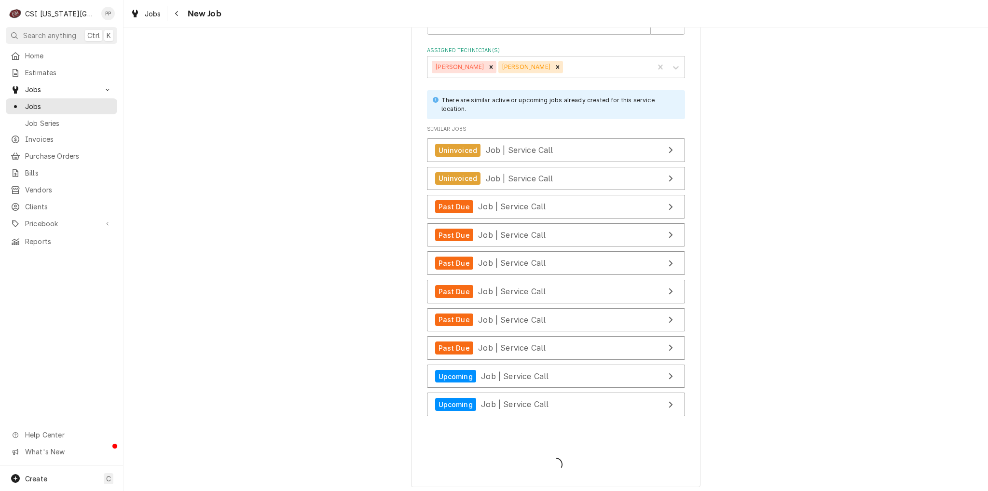
type textarea "x"
